Goal: Navigation & Orientation: Find specific page/section

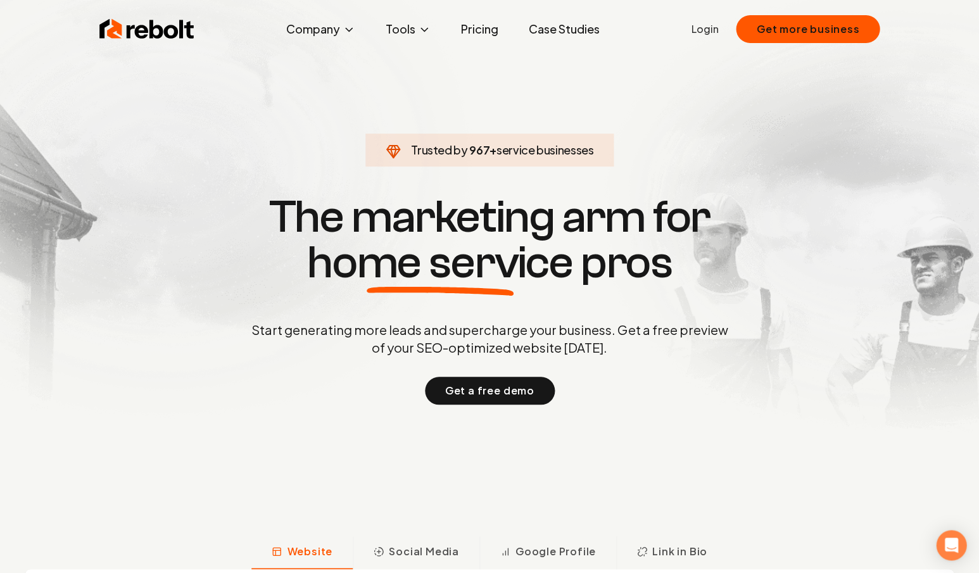
click at [700, 30] on link "Login" at bounding box center [704, 29] width 27 height 15
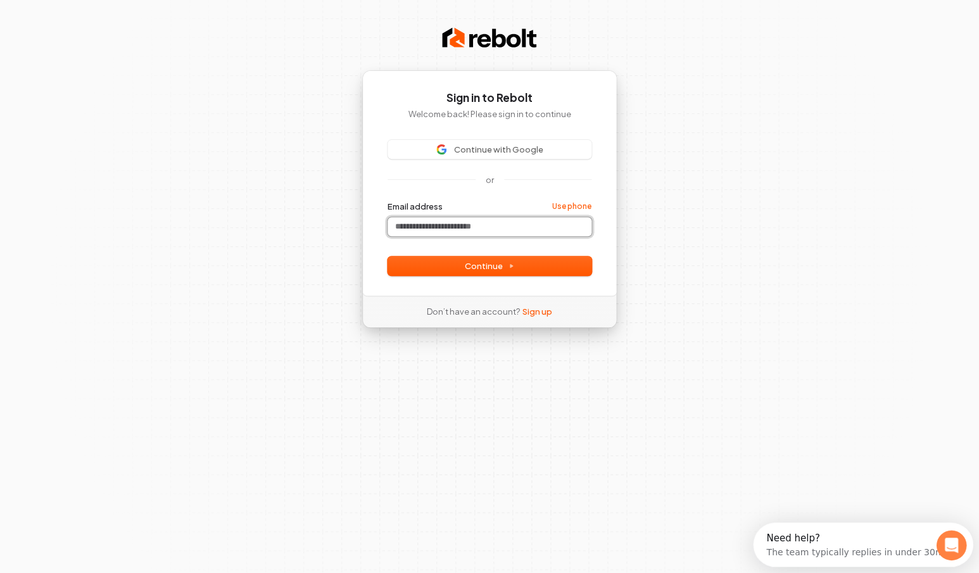
click at [442, 222] on input "Email address" at bounding box center [489, 226] width 204 height 19
click at [441, 223] on input "Email address" at bounding box center [489, 226] width 204 height 19
click at [468, 223] on input "Email address" at bounding box center [494, 226] width 204 height 19
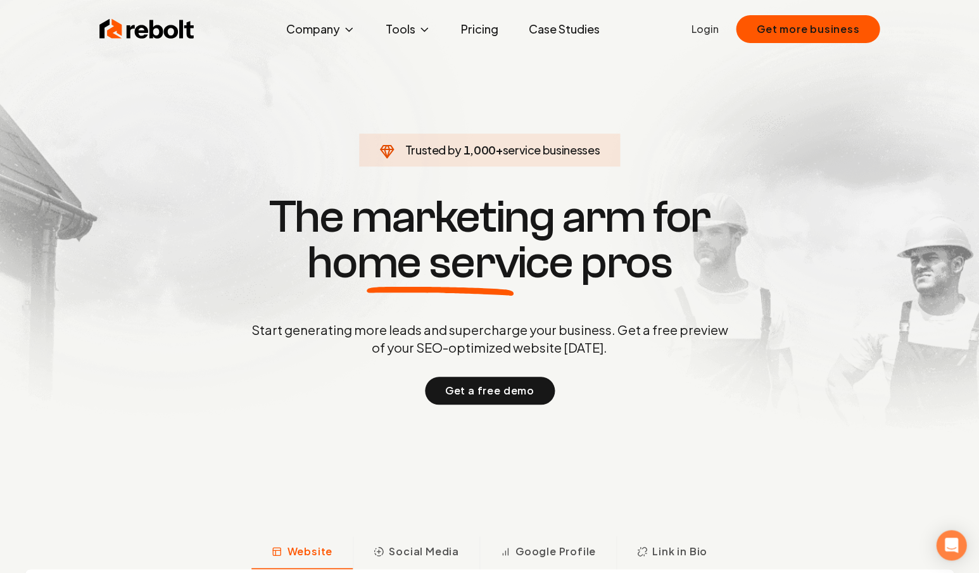
click at [708, 30] on link "Login" at bounding box center [704, 29] width 27 height 15
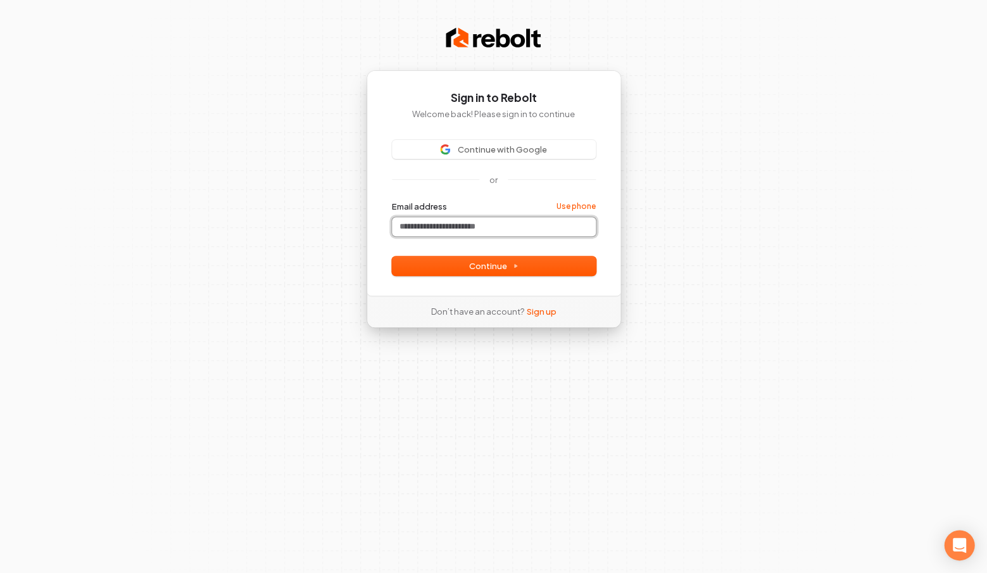
click at [446, 222] on input "Email address" at bounding box center [494, 226] width 204 height 19
click at [498, 263] on span "Continue" at bounding box center [493, 265] width 49 height 11
type input "**********"
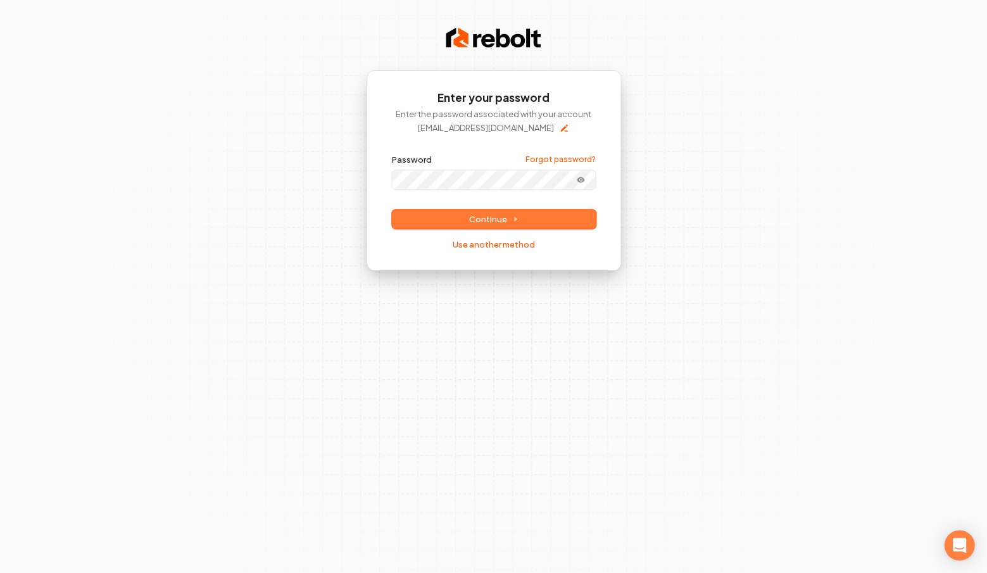
click at [503, 218] on span "Continue" at bounding box center [493, 218] width 49 height 11
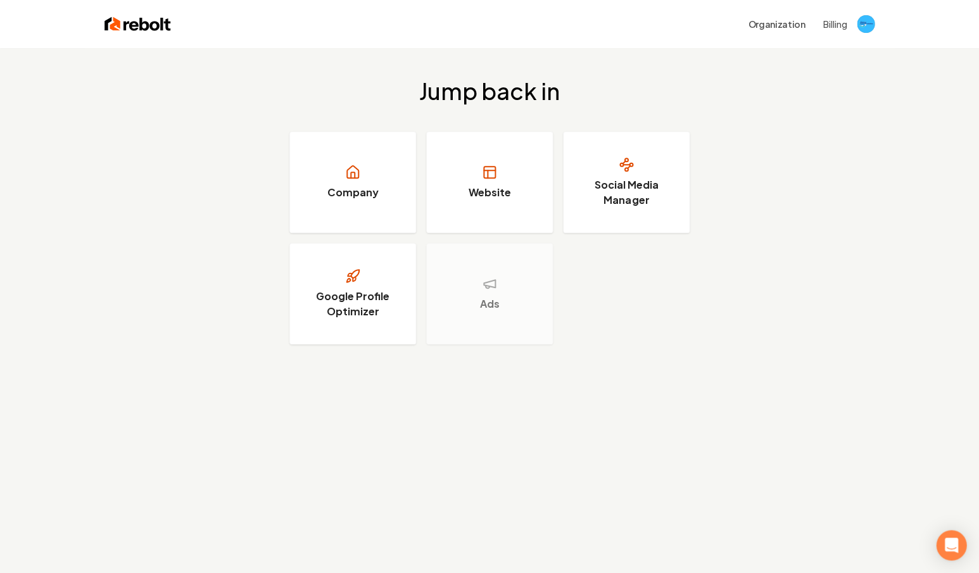
click at [837, 25] on button "Billing" at bounding box center [834, 24] width 24 height 13
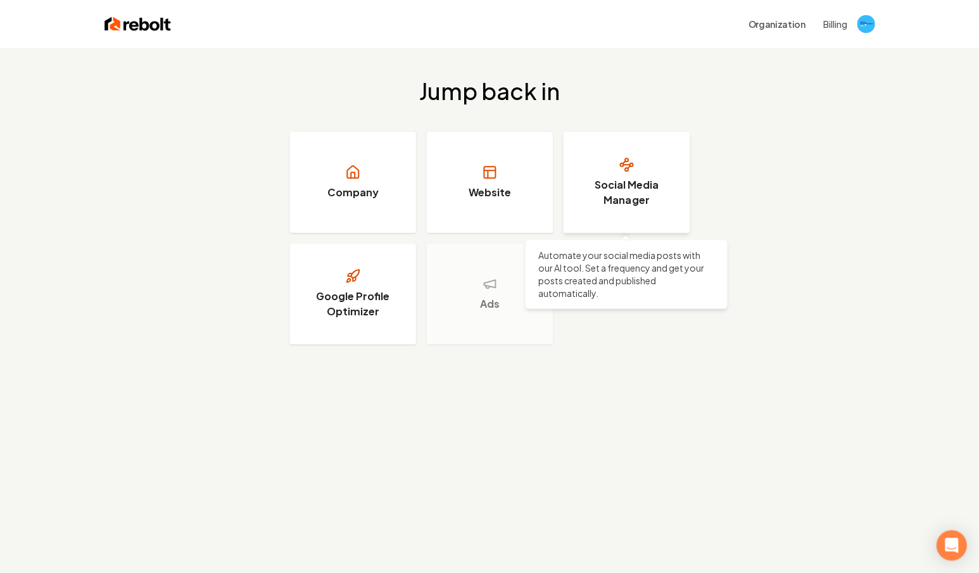
click at [641, 172] on link "Social Media Manager" at bounding box center [626, 182] width 127 height 101
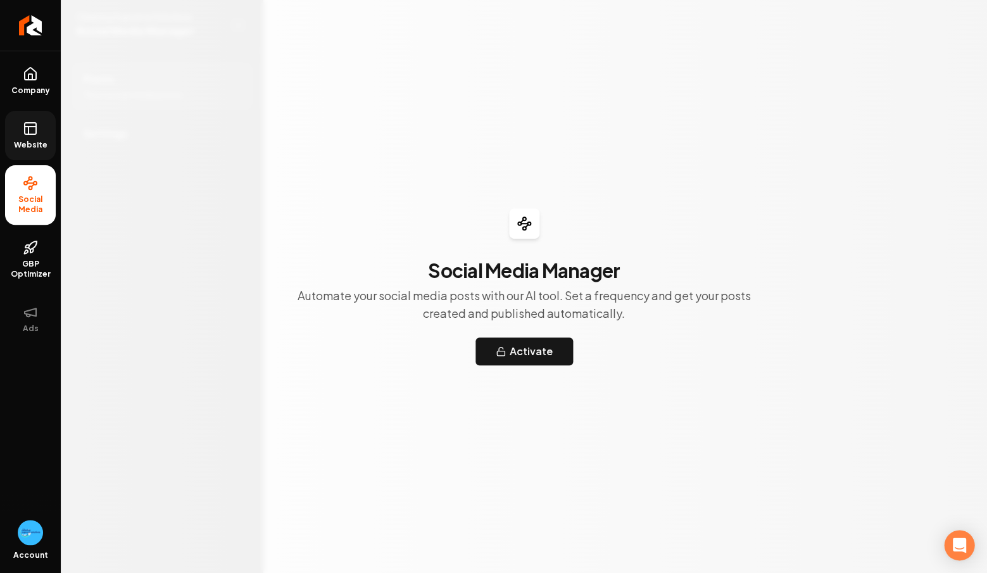
click at [26, 130] on icon at bounding box center [30, 128] width 15 height 15
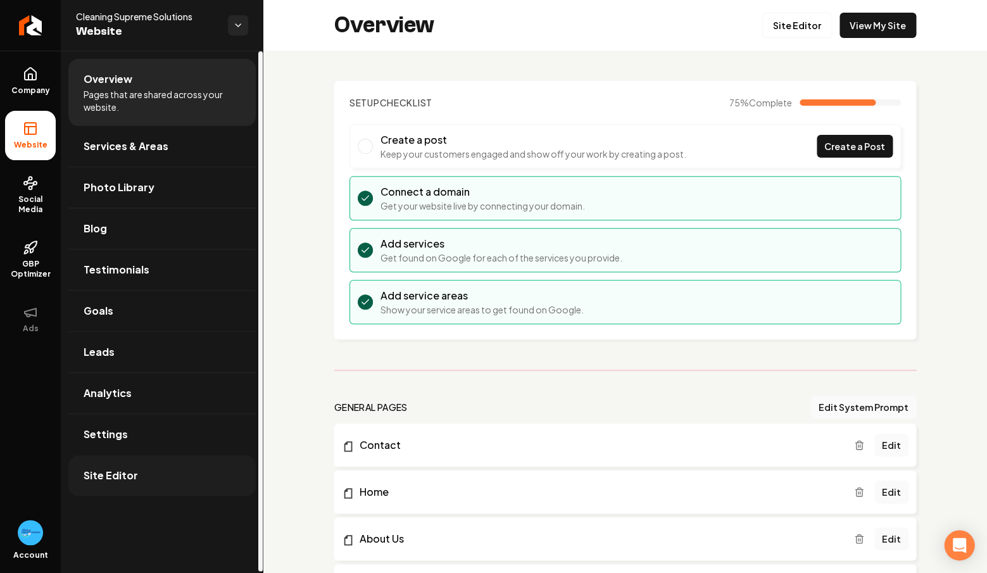
click at [118, 472] on span "Site Editor" at bounding box center [111, 475] width 54 height 15
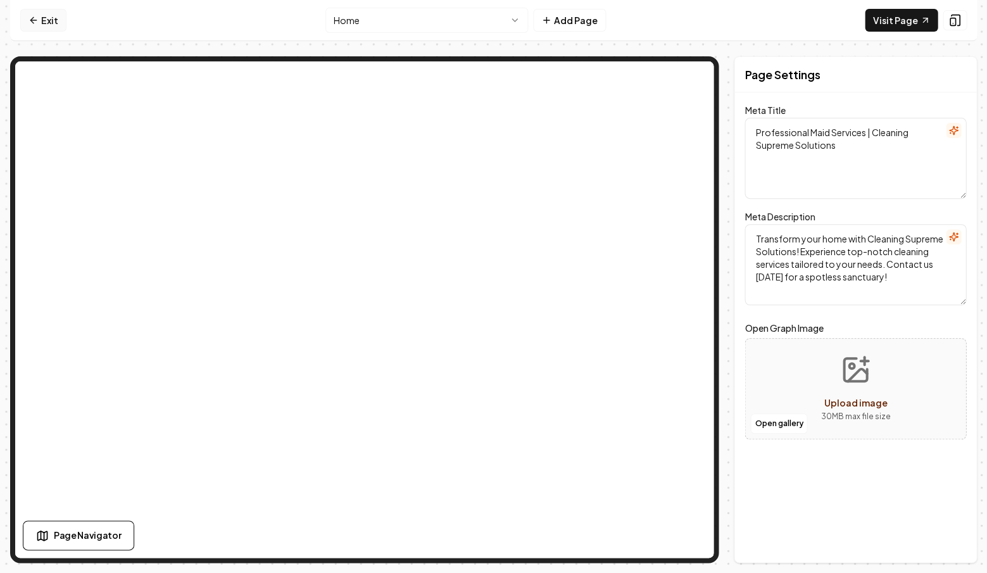
click at [37, 19] on icon at bounding box center [33, 20] width 10 height 10
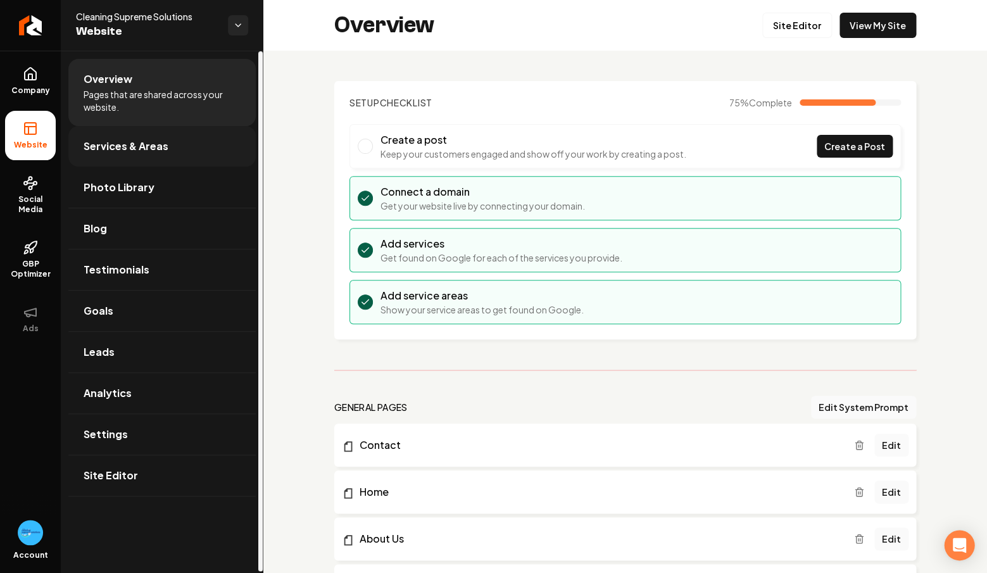
click at [134, 146] on span "Services & Areas" at bounding box center [126, 146] width 85 height 15
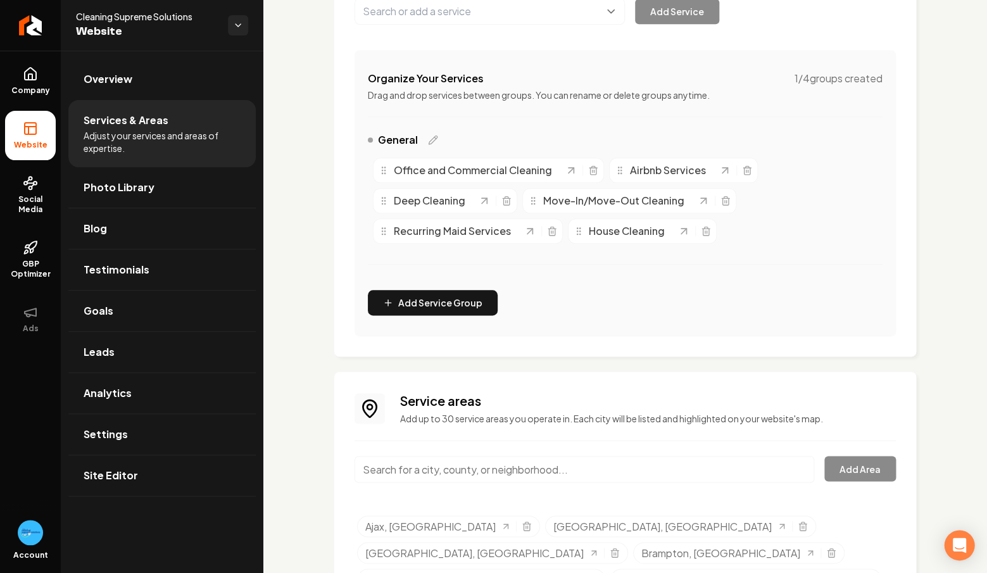
scroll to position [307, 0]
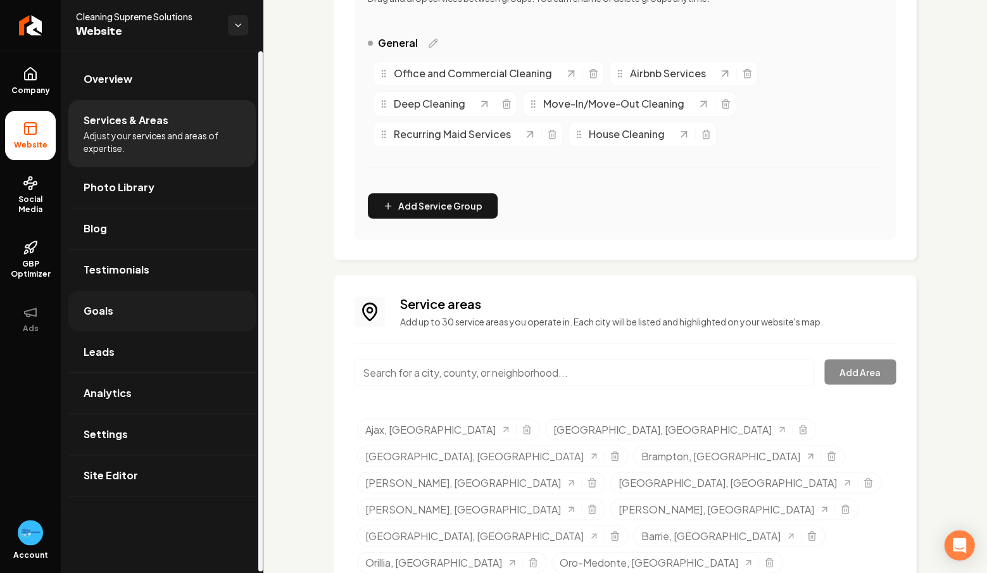
click at [101, 311] on span "Goals" at bounding box center [99, 310] width 30 height 15
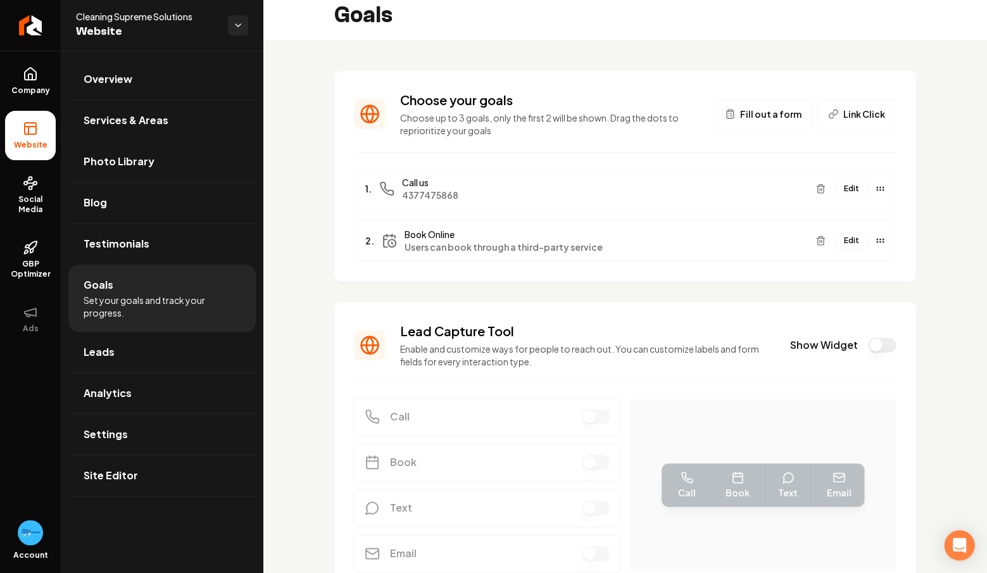
scroll to position [79, 0]
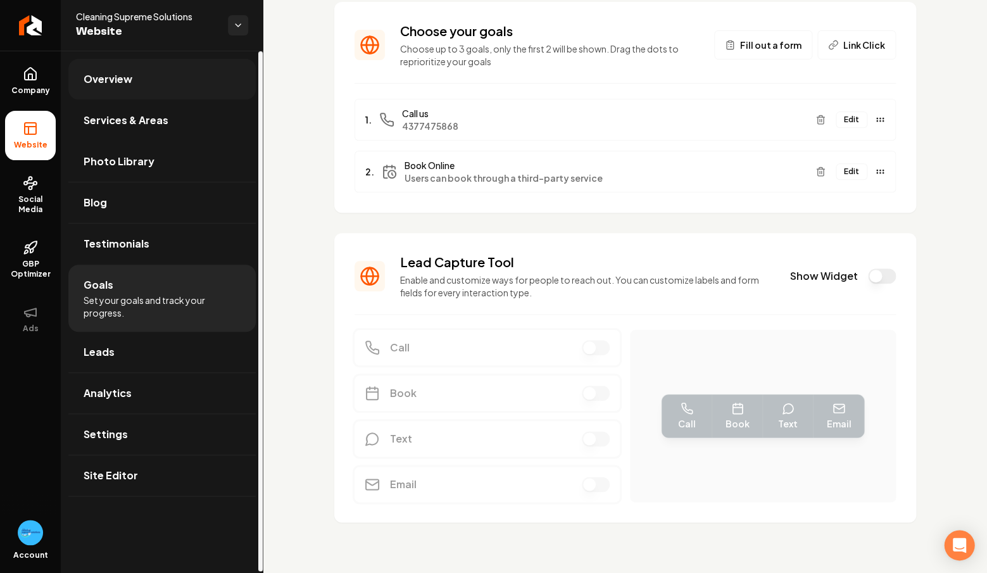
click at [122, 78] on span "Overview" at bounding box center [108, 79] width 49 height 15
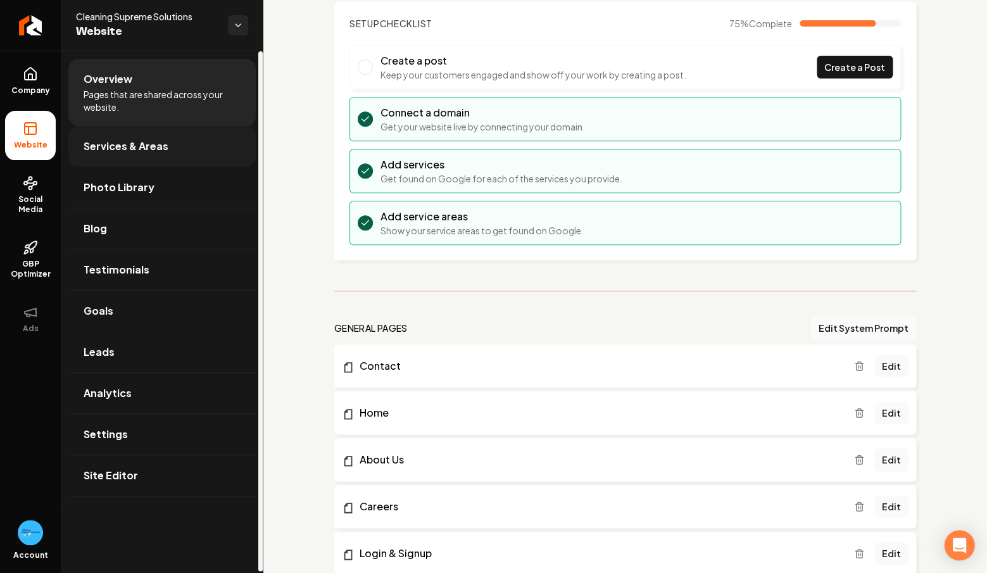
click at [135, 147] on span "Services & Areas" at bounding box center [126, 146] width 85 height 15
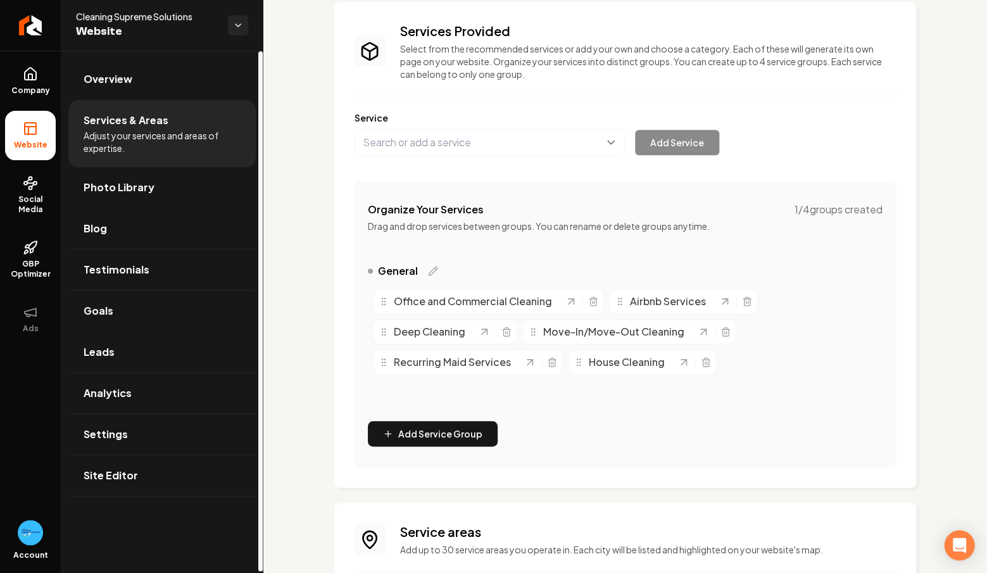
click at [129, 191] on span "Photo Library" at bounding box center [119, 187] width 71 height 15
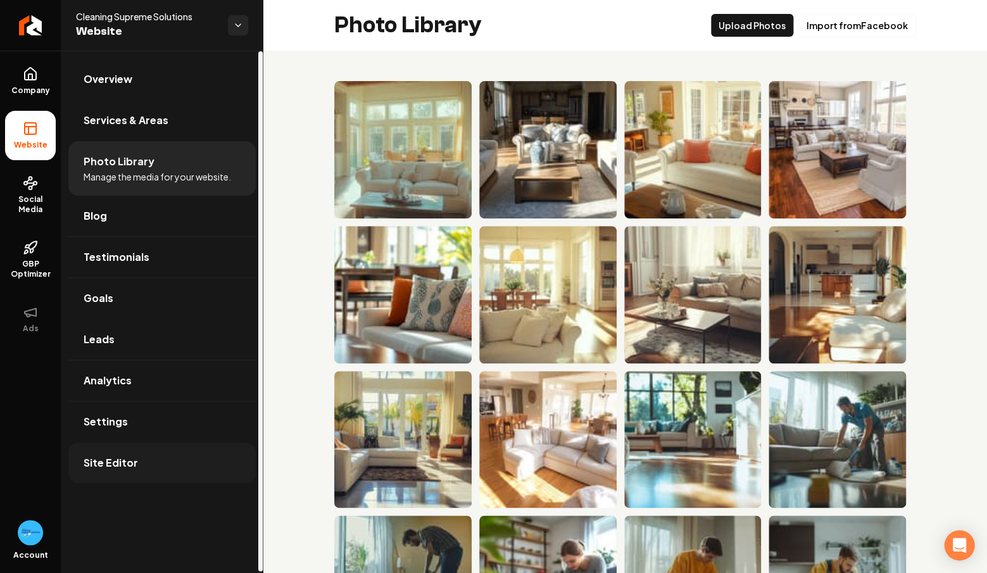
click at [106, 461] on span "Site Editor" at bounding box center [111, 462] width 54 height 15
